Goal: Information Seeking & Learning: Check status

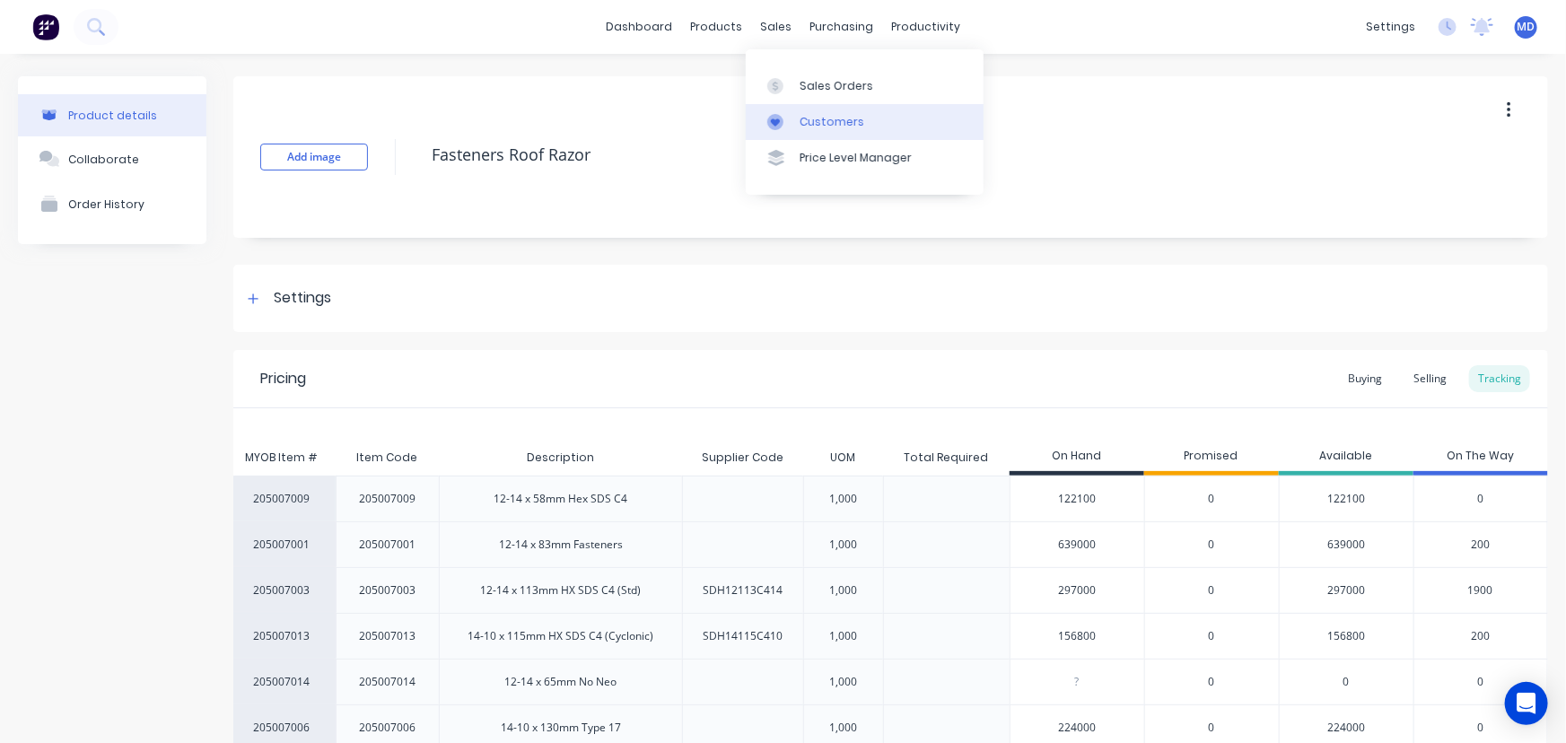
click at [842, 126] on div "Customers" at bounding box center [832, 122] width 65 height 16
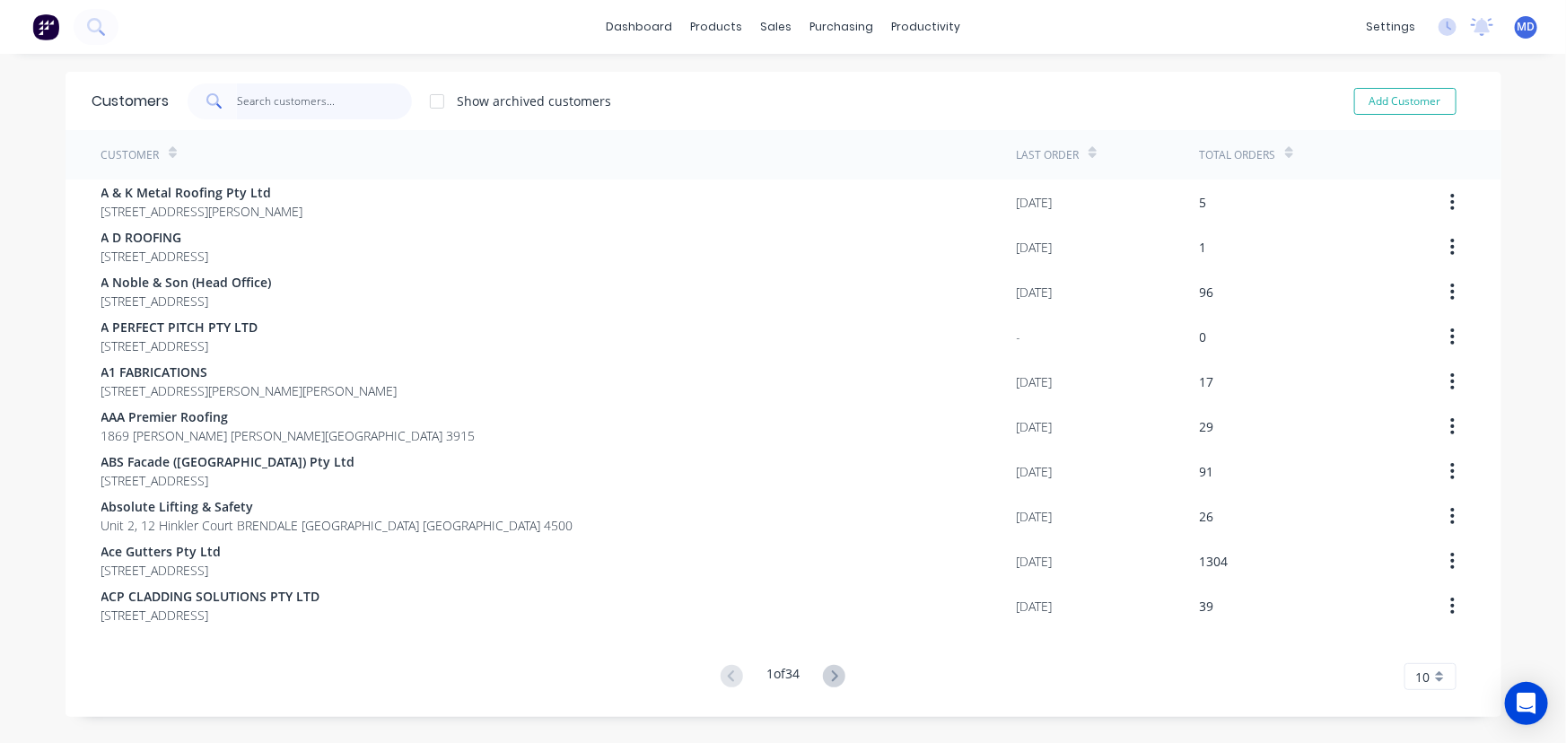
click at [353, 106] on input "text" at bounding box center [324, 101] width 175 height 36
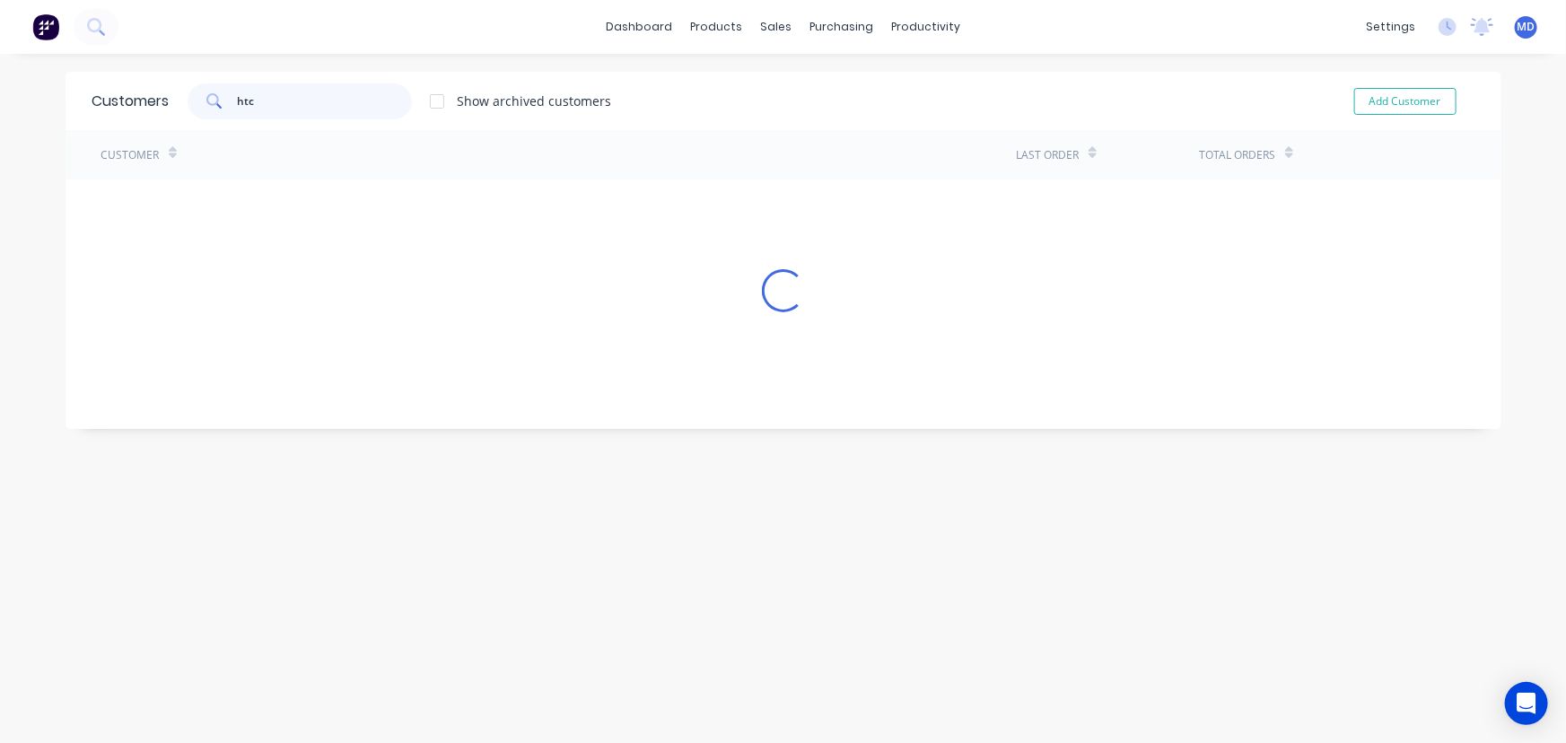
type input "htc"
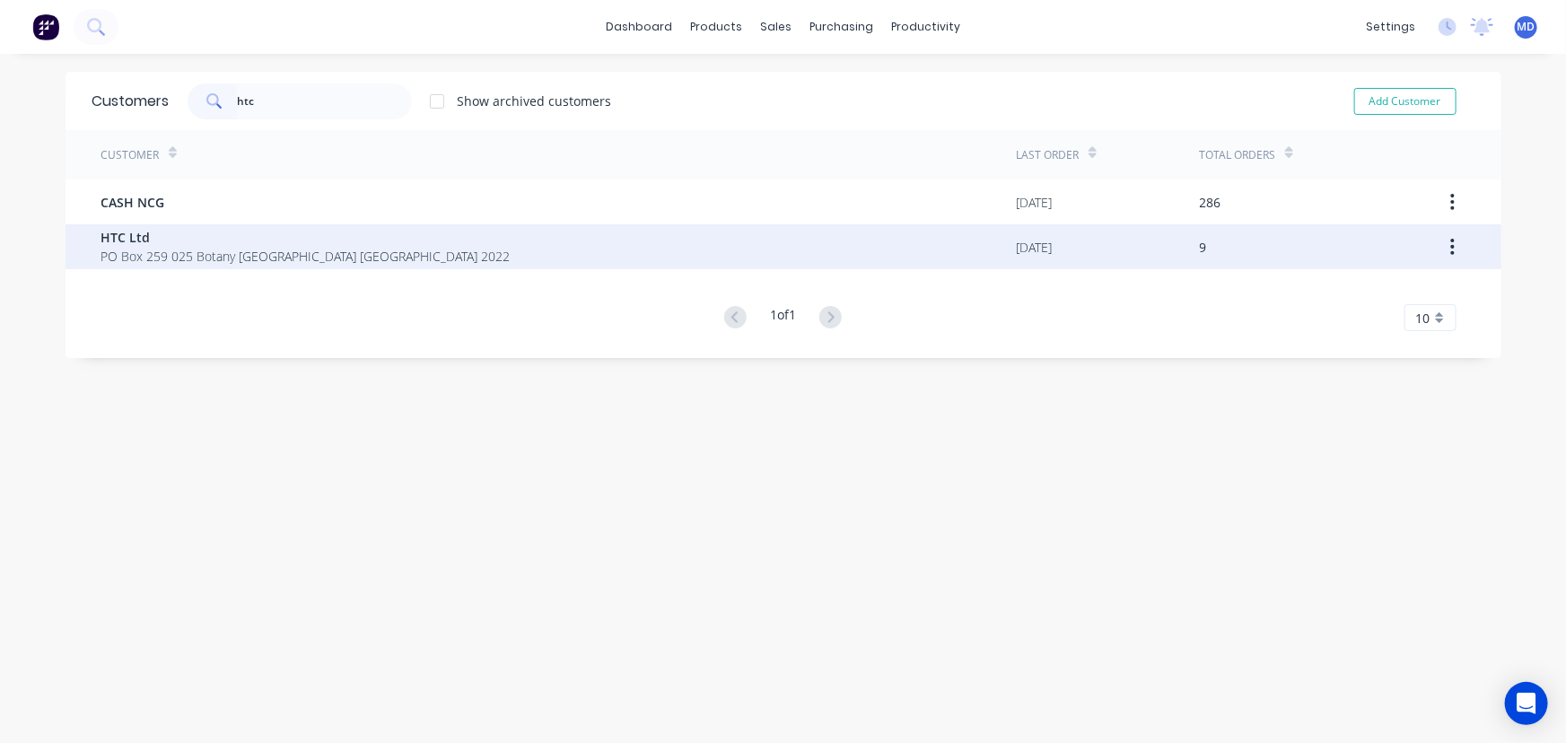
click at [234, 248] on span "PO Box 259 025 Botany Auckland New Zealand 2022" at bounding box center [305, 256] width 409 height 19
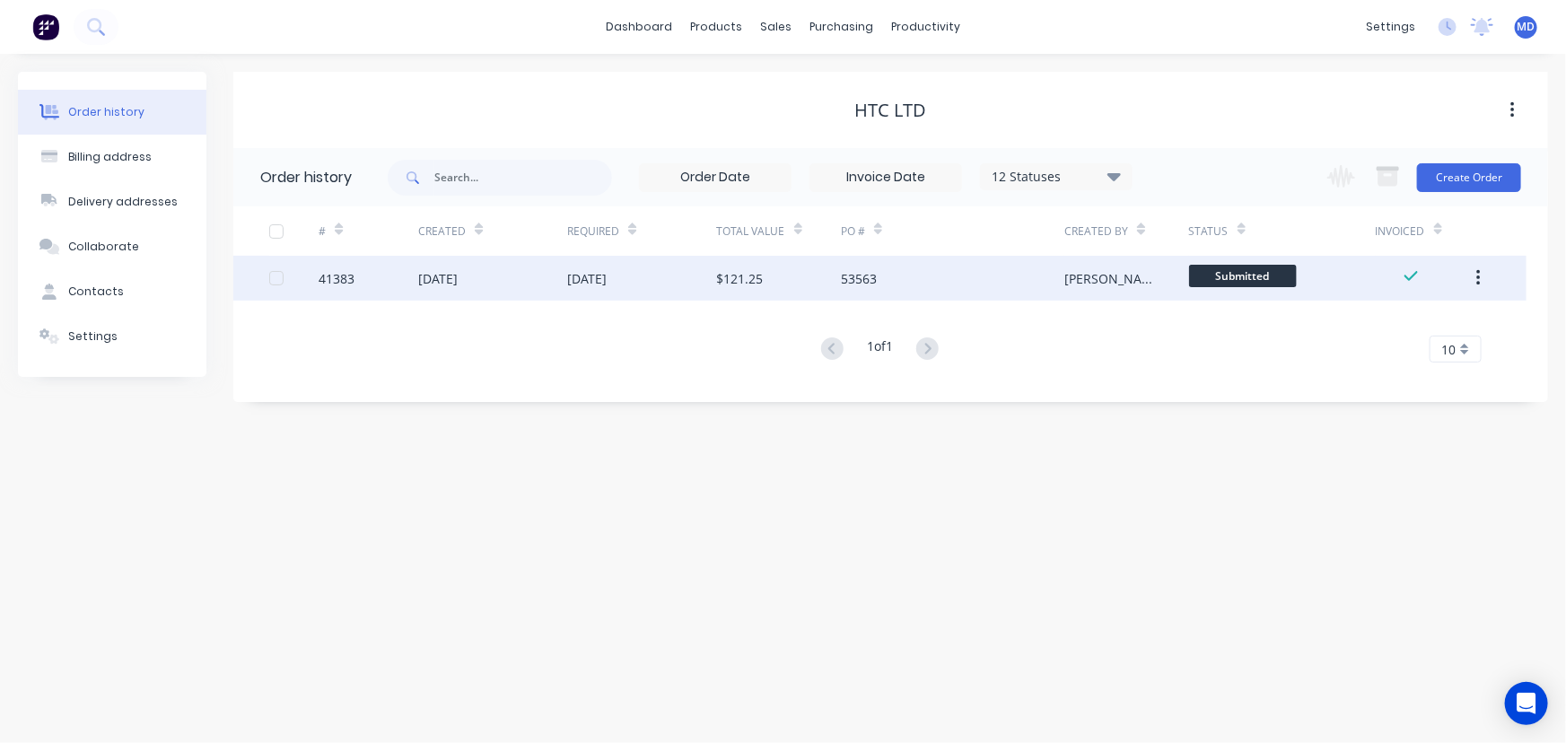
click at [607, 276] on div "01 Sep 2025" at bounding box center [586, 278] width 39 height 19
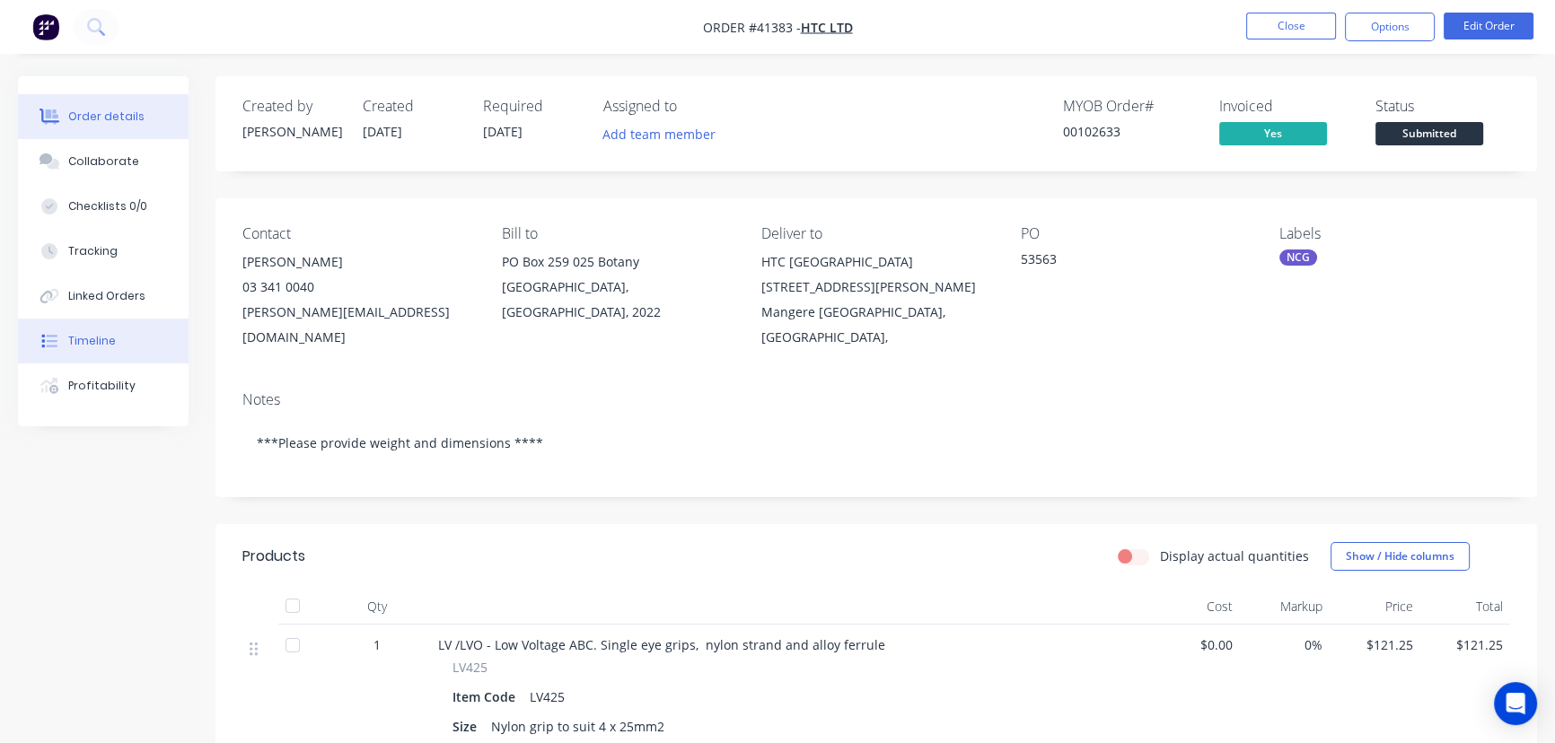
click at [103, 337] on div "Timeline" at bounding box center [92, 341] width 48 height 16
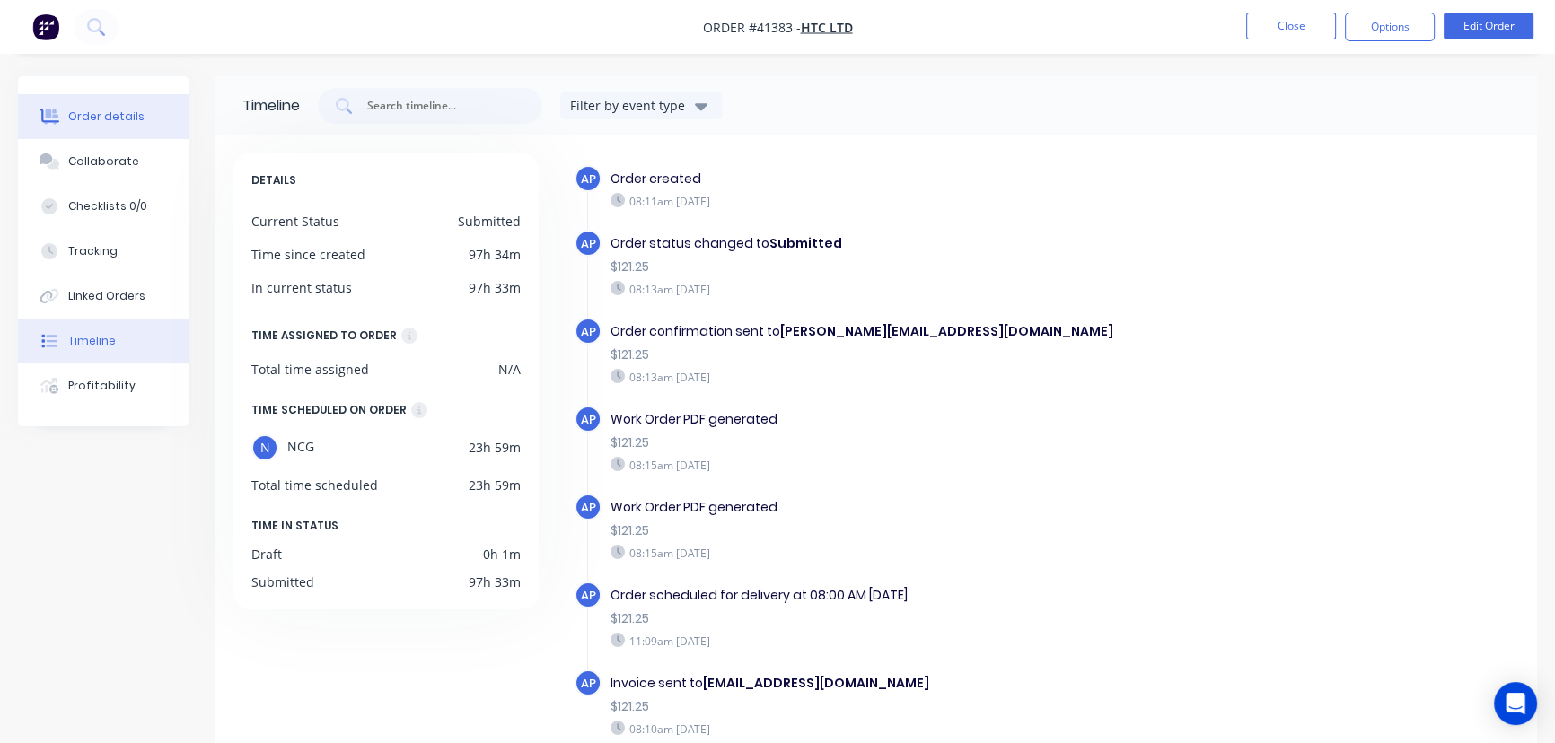
click at [109, 107] on button "Order details" at bounding box center [103, 116] width 171 height 45
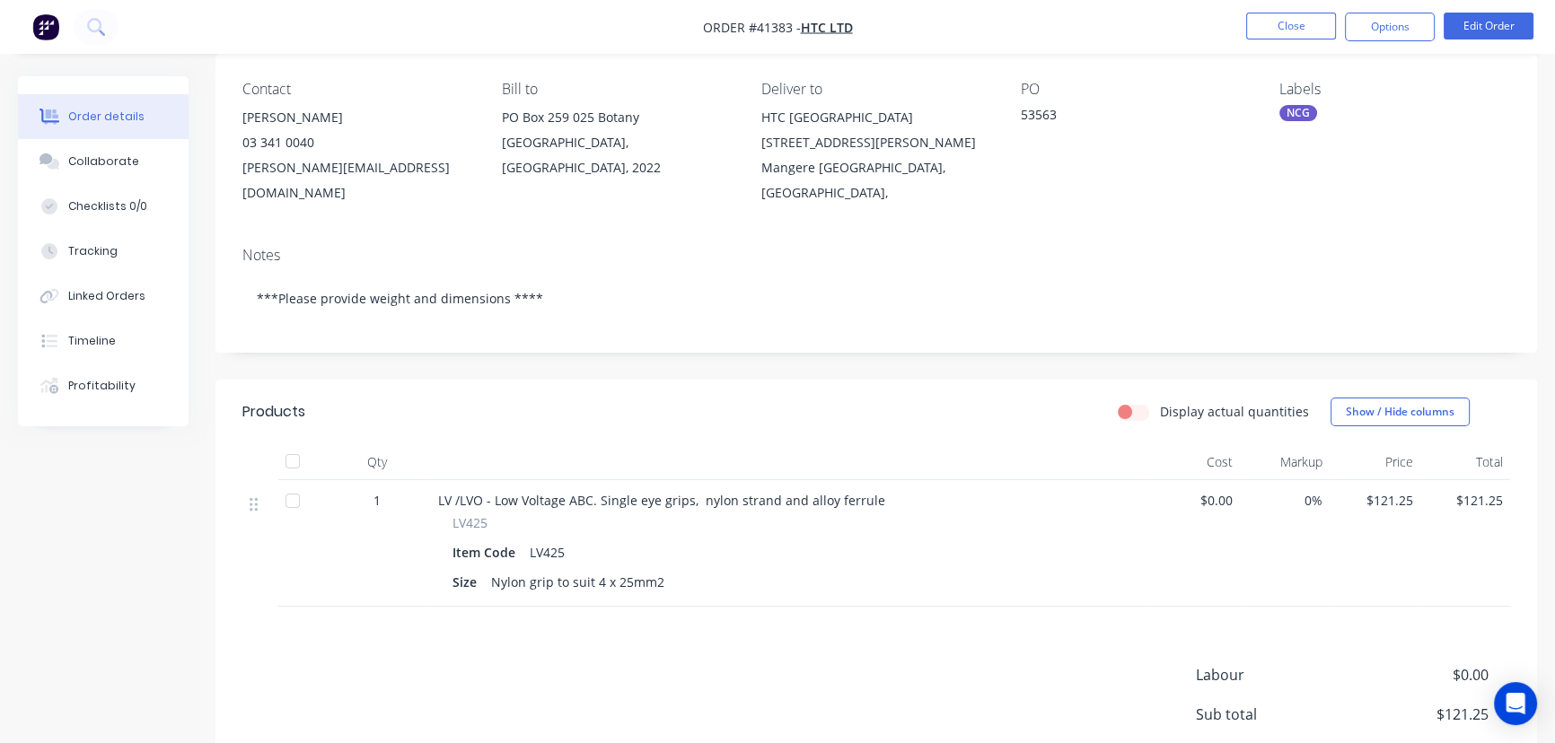
scroll to position [303, 0]
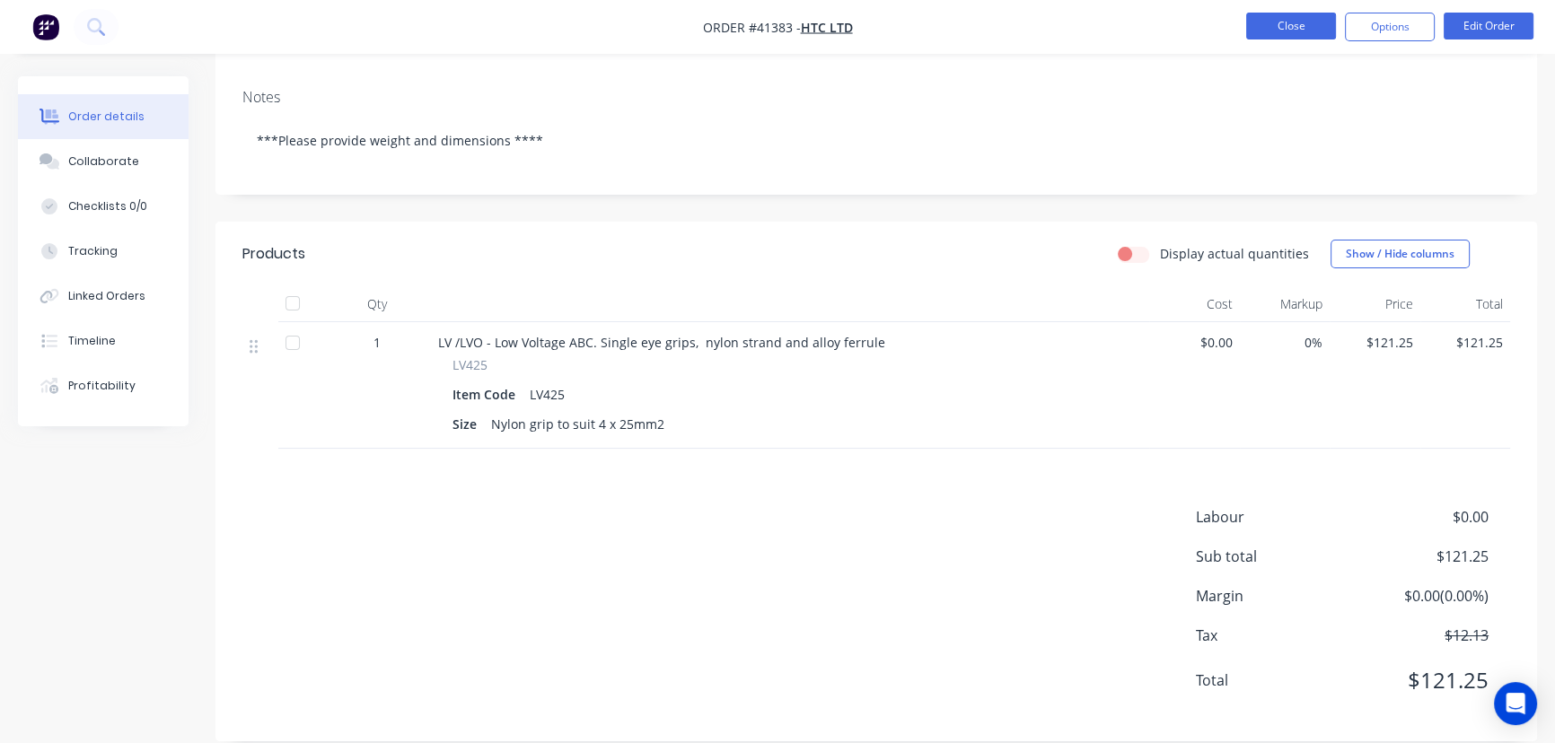
click at [1285, 25] on button "Close" at bounding box center [1291, 26] width 90 height 27
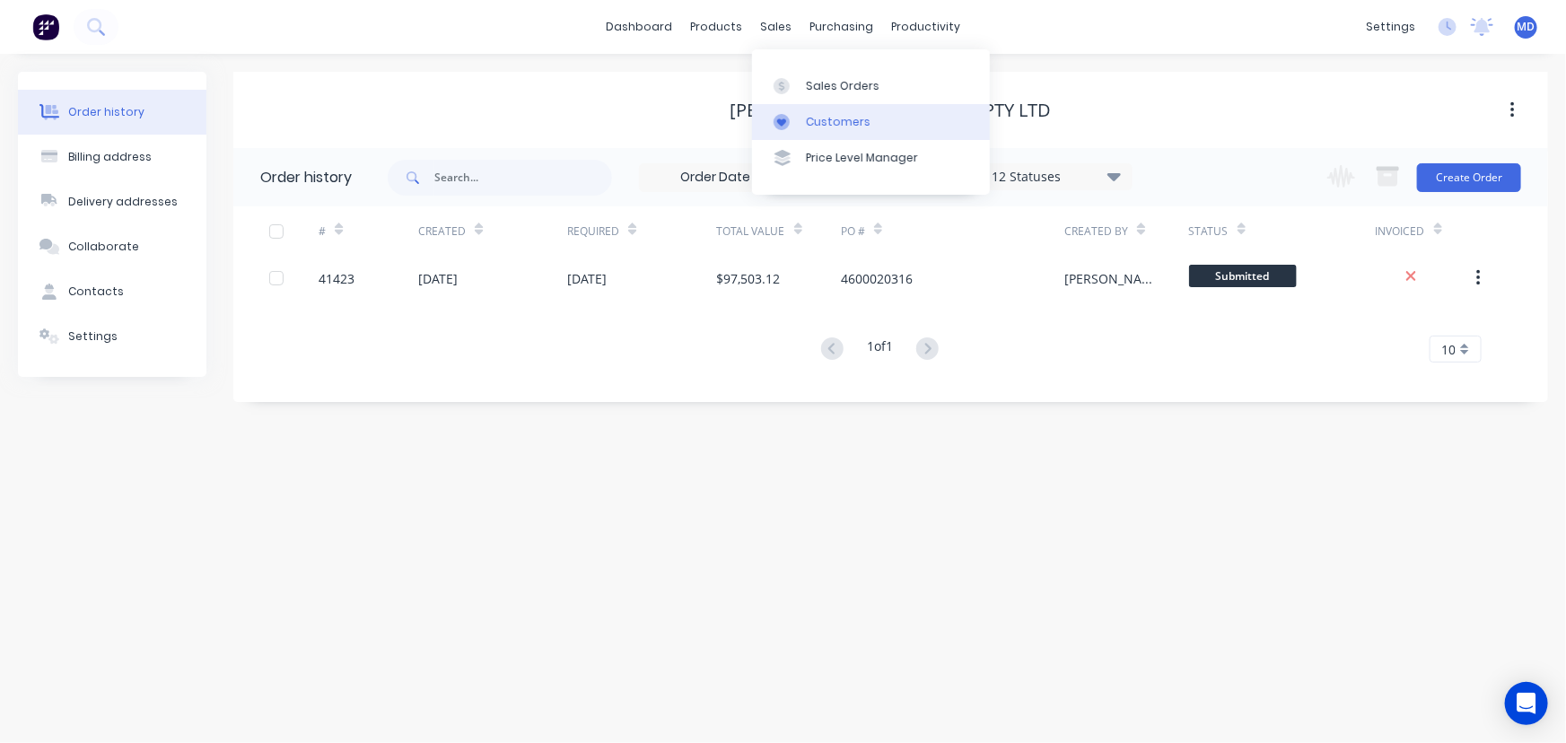
click at [846, 114] on div "Customers" at bounding box center [838, 122] width 65 height 16
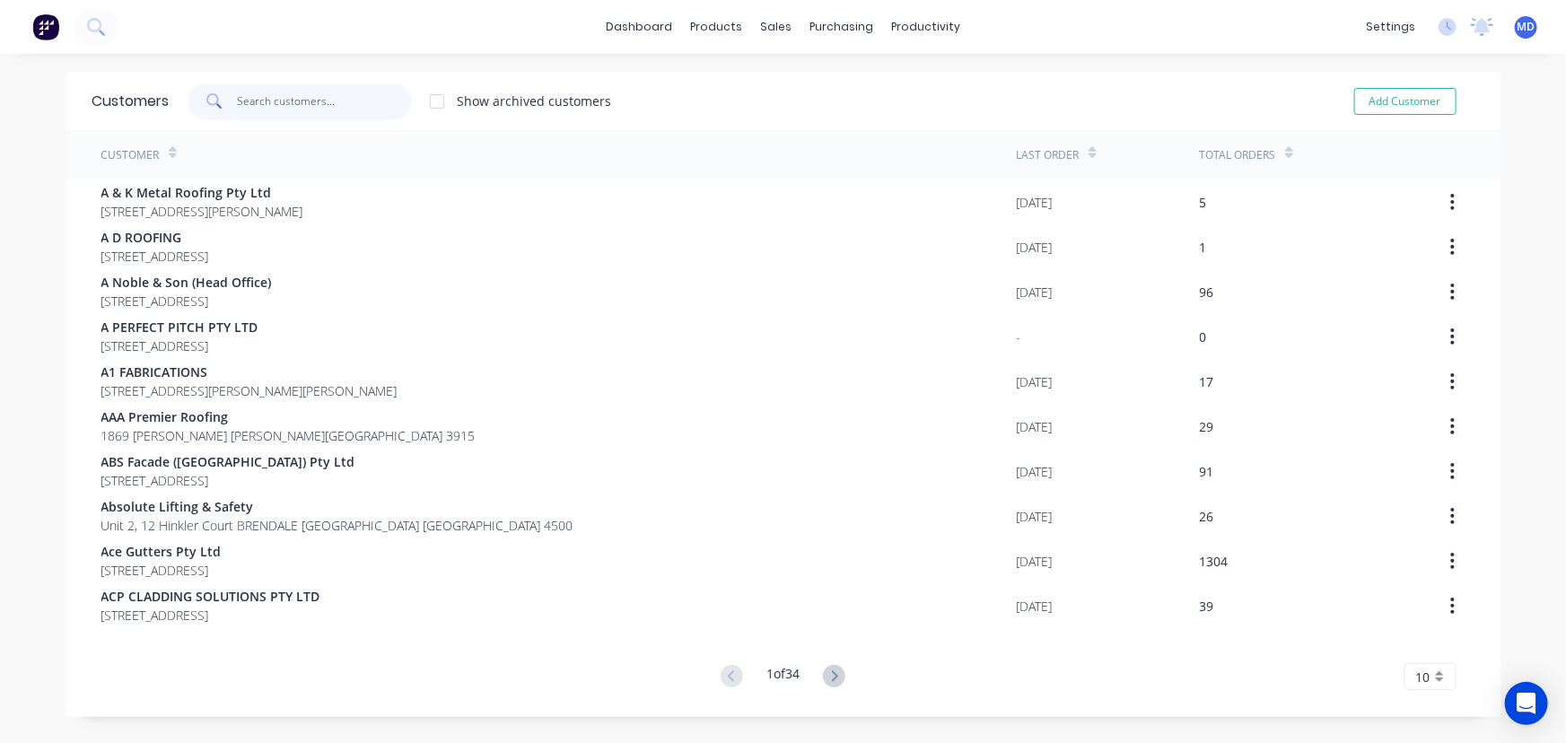
click at [364, 96] on input "text" at bounding box center [324, 101] width 175 height 36
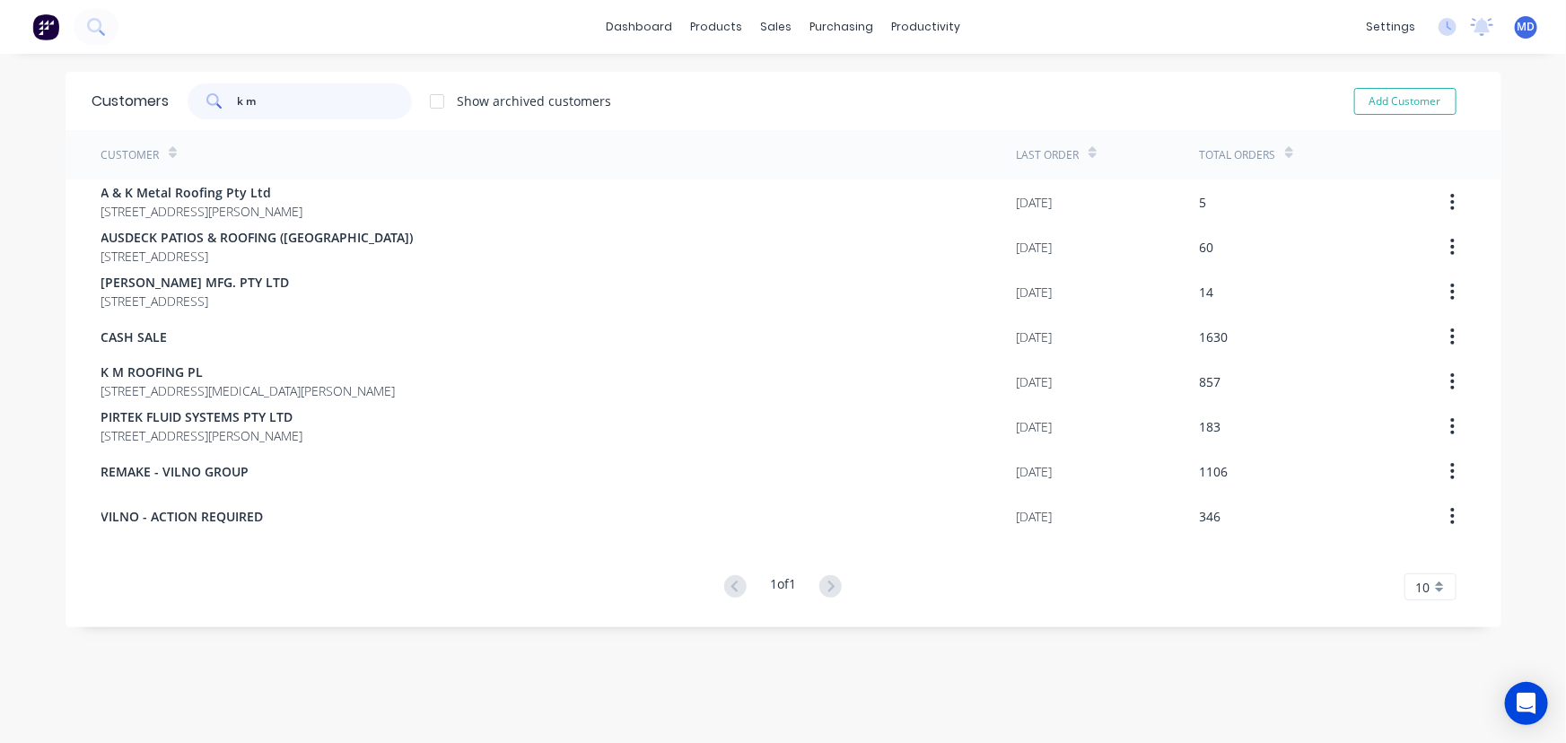
type input "k m"
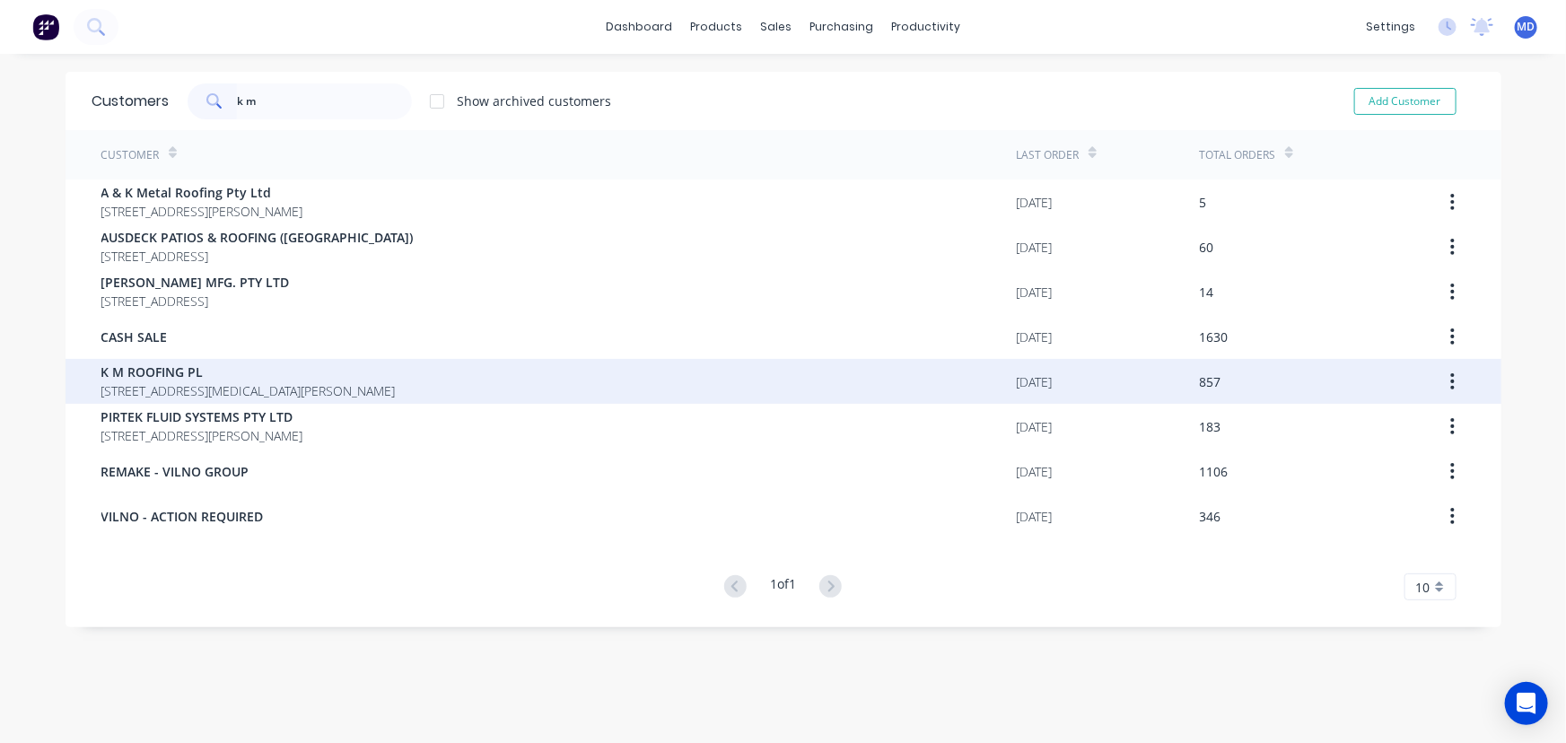
click at [196, 371] on span "K M ROOFING PL" at bounding box center [248, 372] width 294 height 19
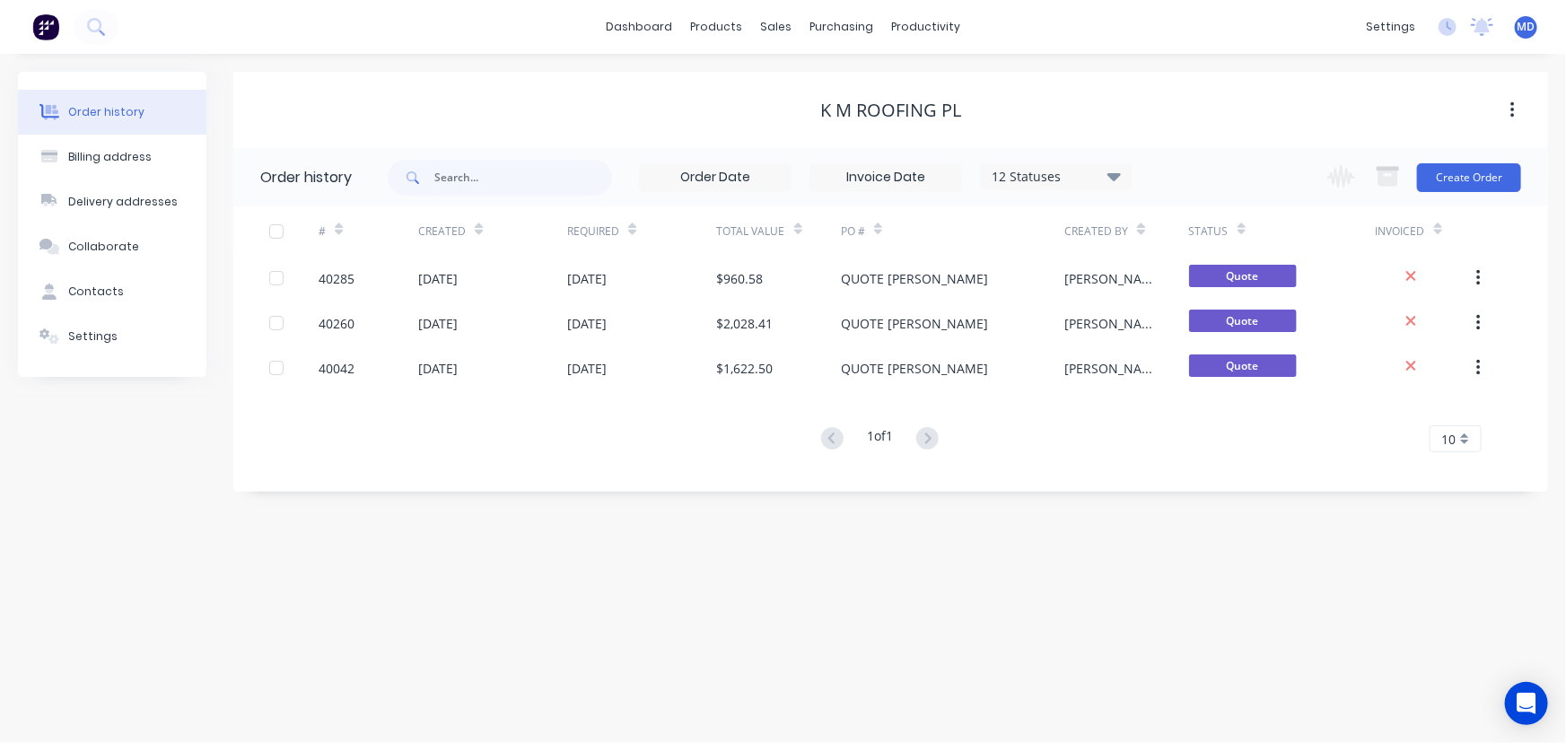
click at [1117, 170] on icon at bounding box center [1114, 176] width 13 height 22
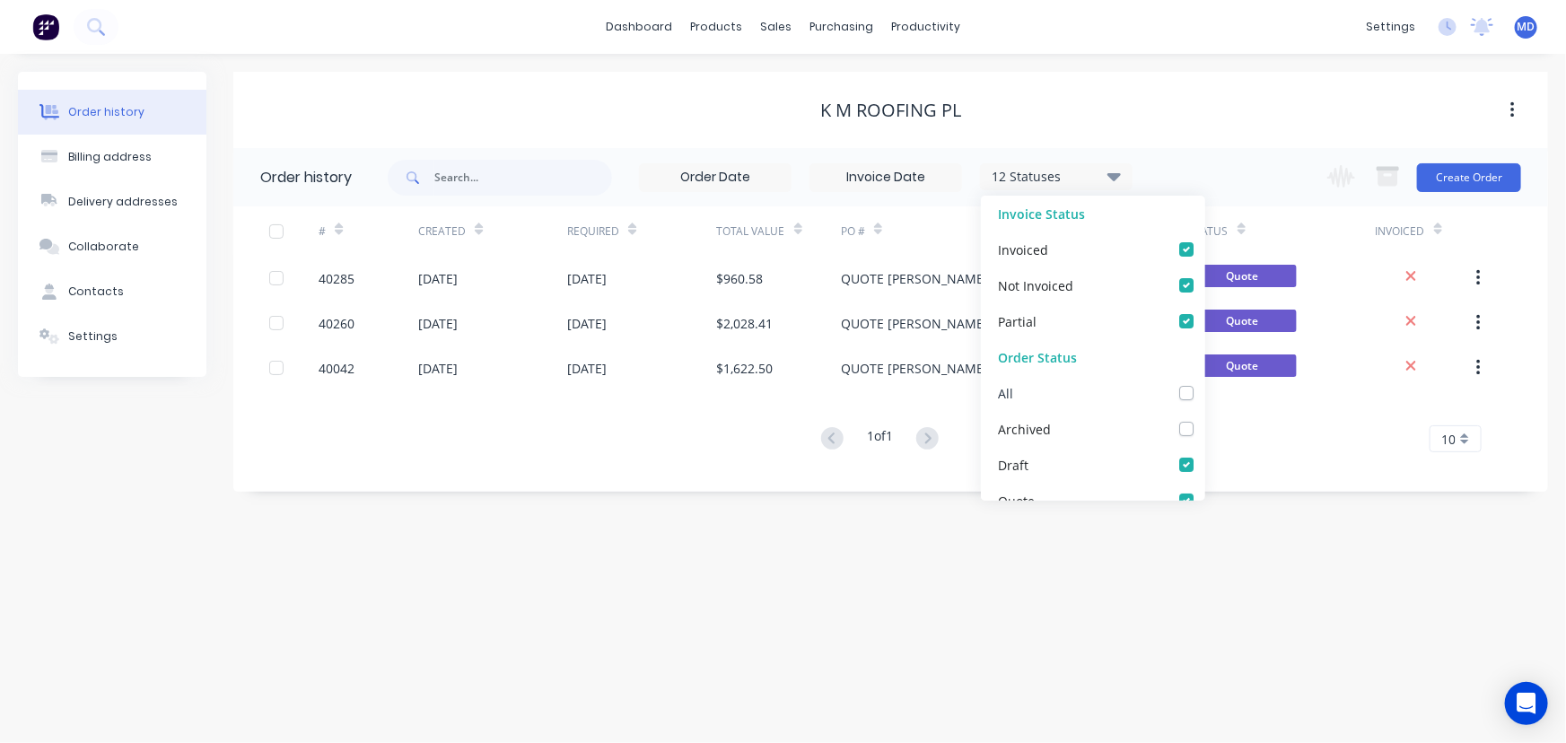
click at [1205, 383] on label at bounding box center [1205, 383] width 0 height 0
click at [1205, 390] on input "checkbox" at bounding box center [1212, 391] width 14 height 17
checkbox input "true"
click at [1255, 443] on div "1 of 1 10 5 10 15 20 25 30 35" at bounding box center [880, 439] width 1294 height 26
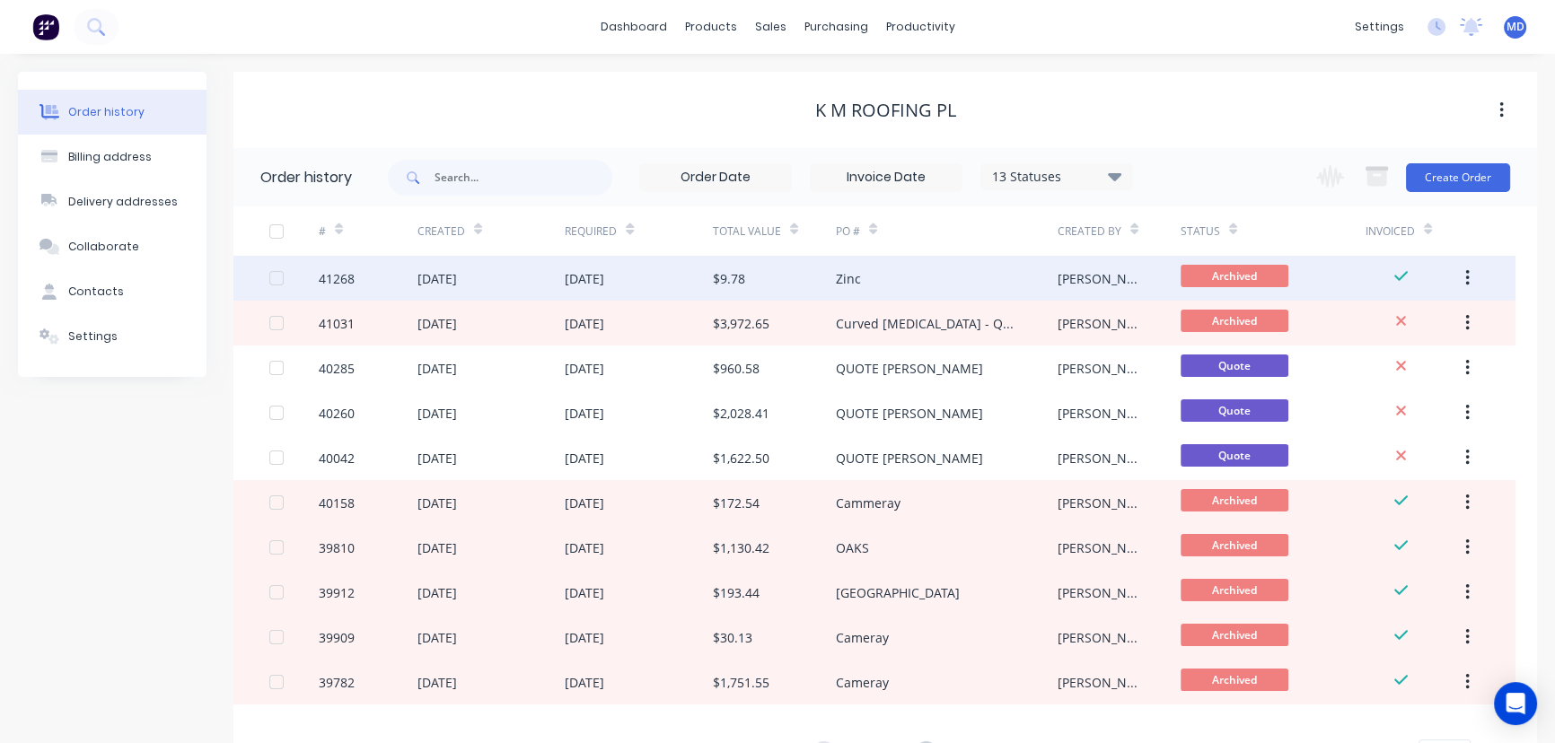
click at [960, 272] on div "Zinc" at bounding box center [947, 278] width 222 height 45
